Goal: Book appointment/travel/reservation

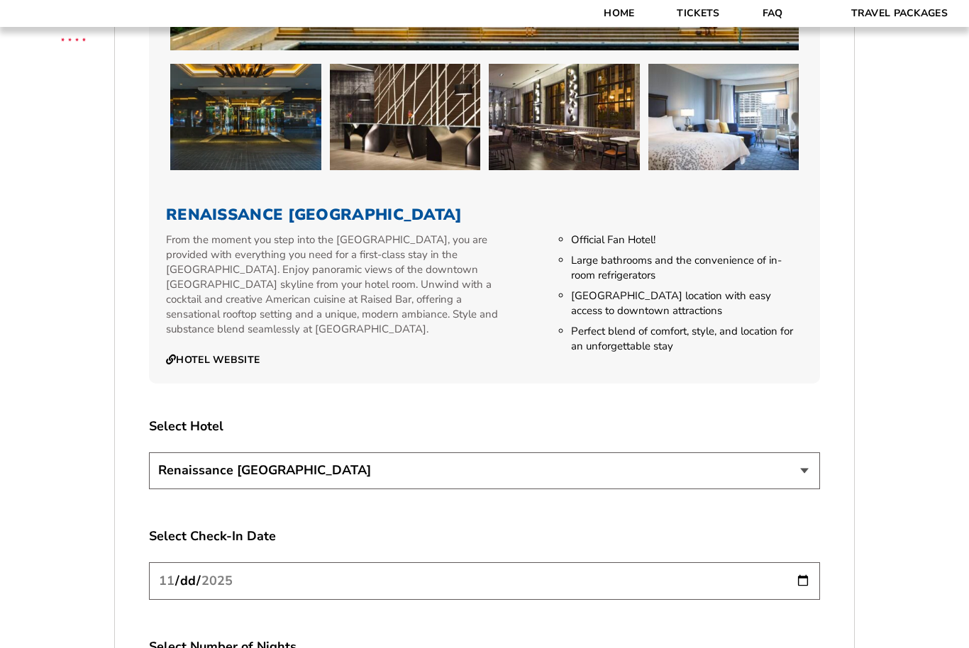
scroll to position [1414, 0]
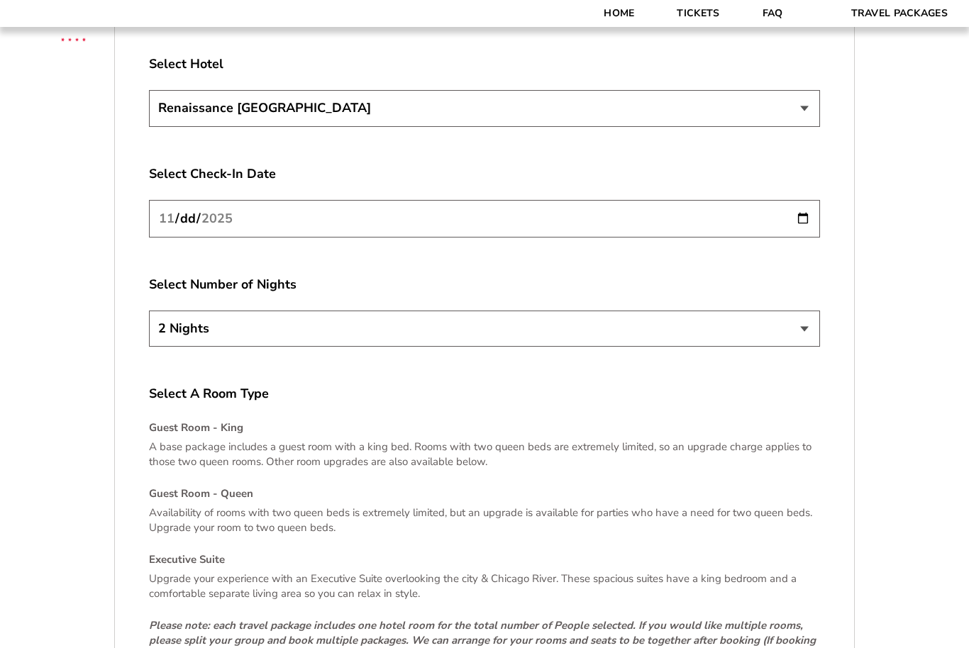
scroll to position [1769, 0]
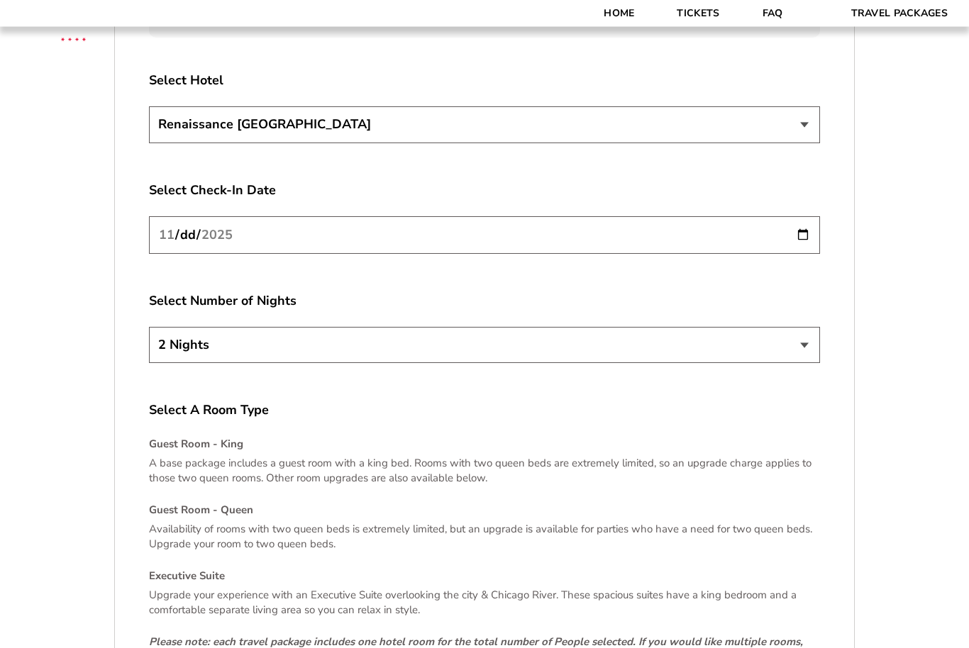
click at [421, 251] on input "[DATE]" at bounding box center [484, 236] width 671 height 38
type input "[DATE]"
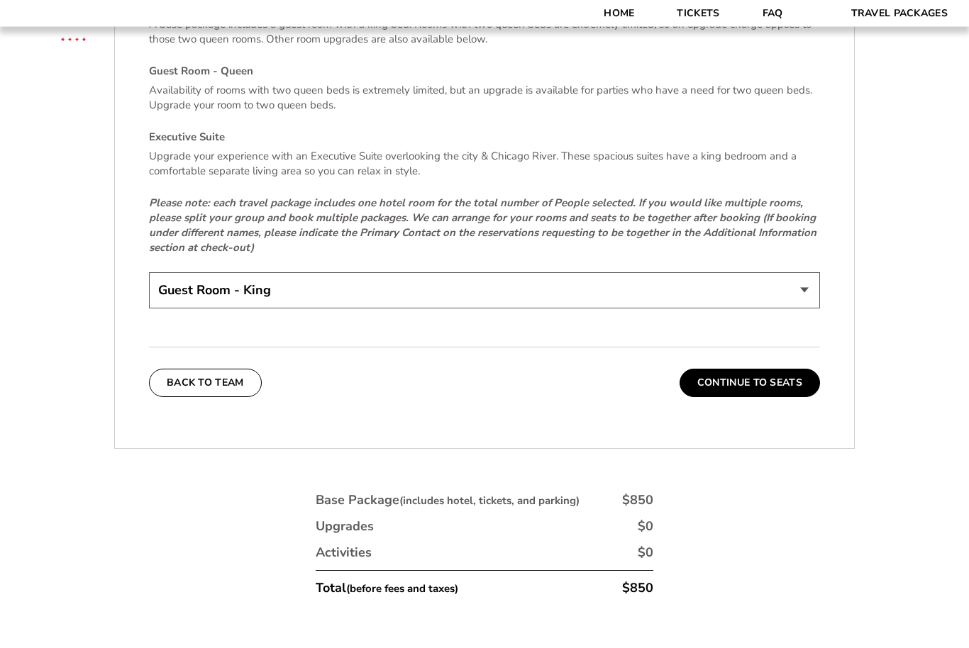
scroll to position [2220, 0]
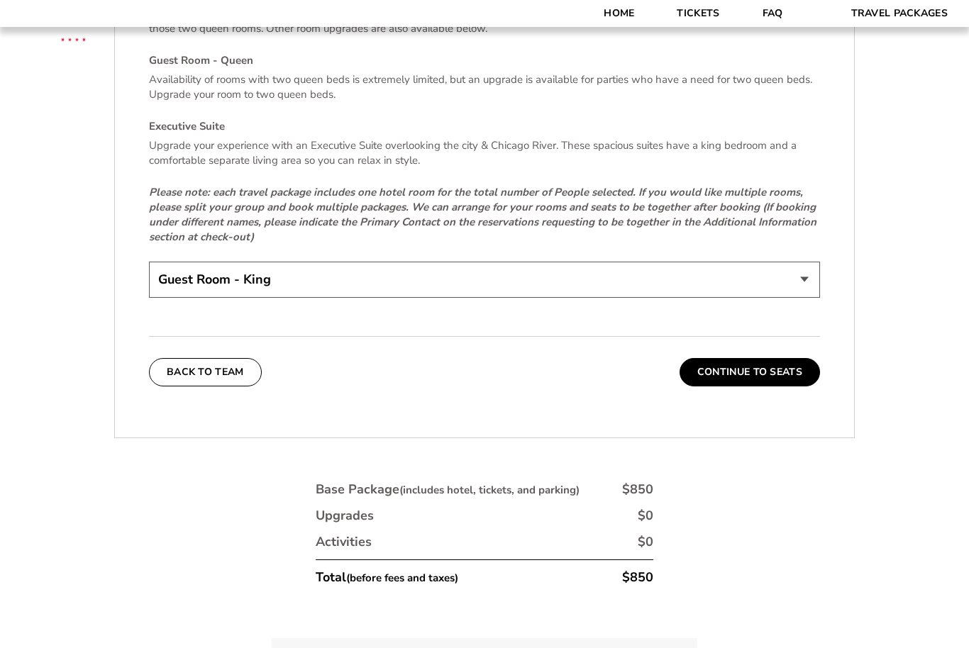
select select "Guest Room - Queen"
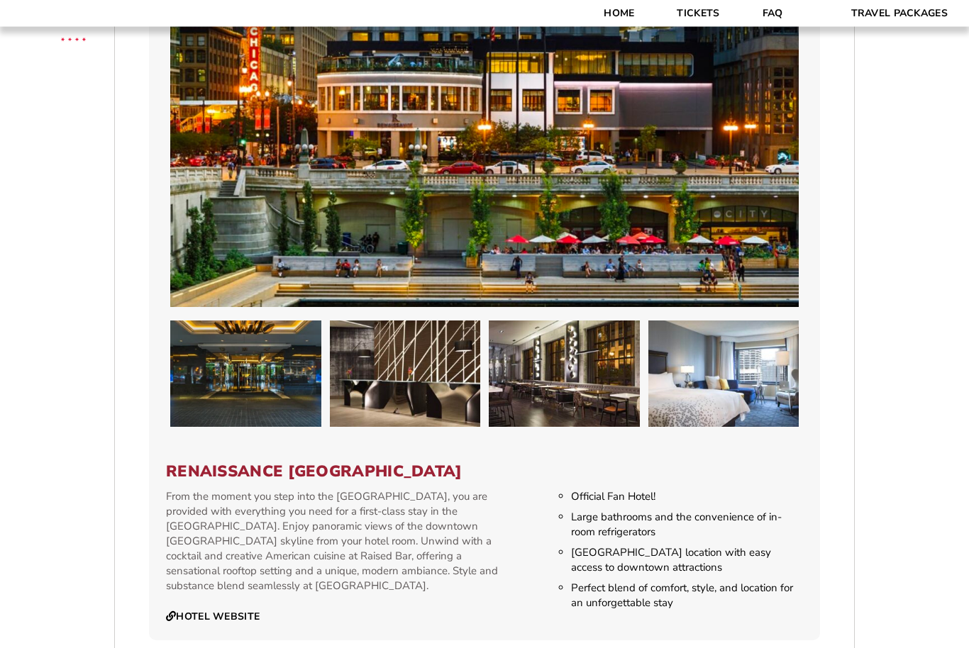
scroll to position [1159, 0]
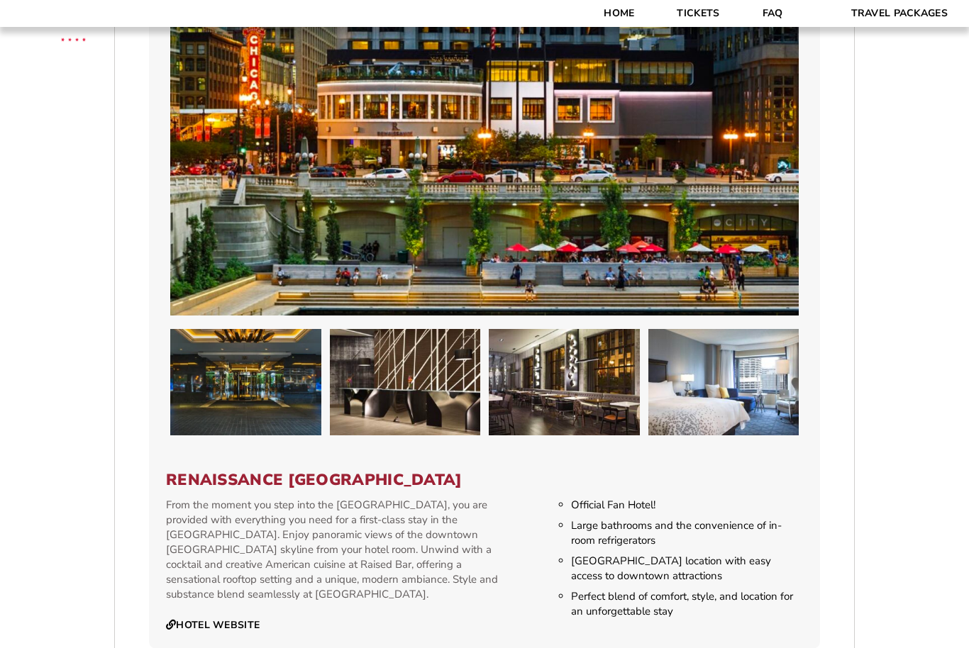
drag, startPoint x: 166, startPoint y: 499, endPoint x: 541, endPoint y: 504, distance: 374.6
click at [541, 490] on h3 "Renaissance [GEOGRAPHIC_DATA]" at bounding box center [484, 480] width 637 height 18
copy h3 "Renaissance [GEOGRAPHIC_DATA]"
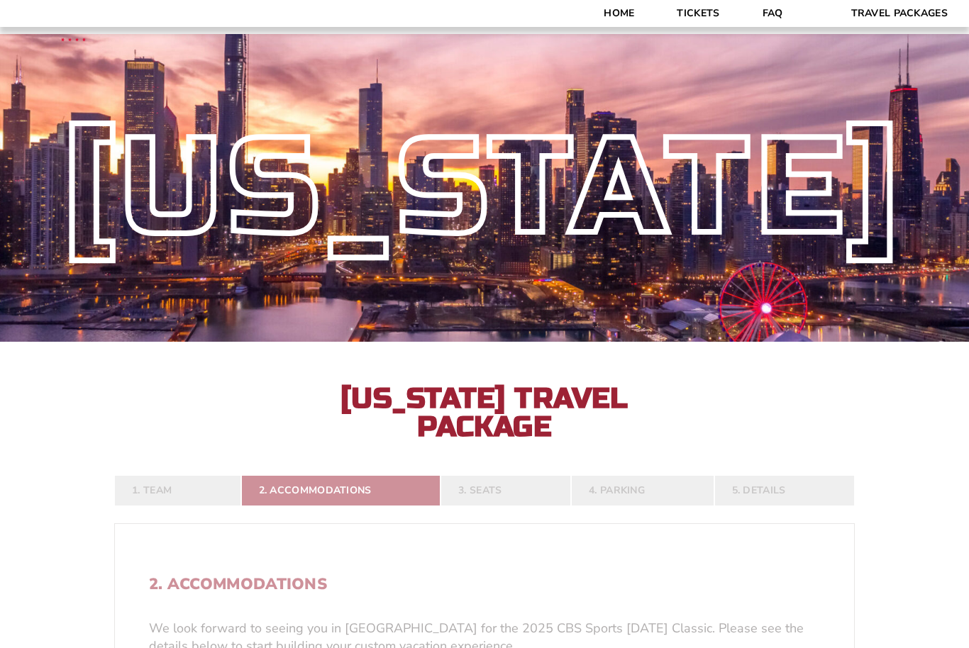
select select
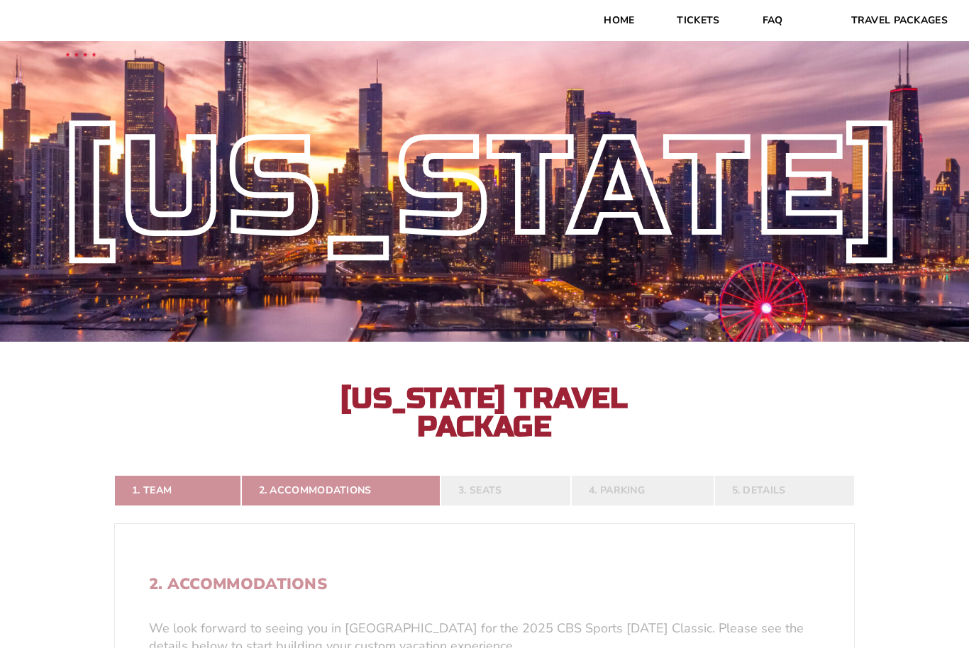
select select
